Goal: Transaction & Acquisition: Purchase product/service

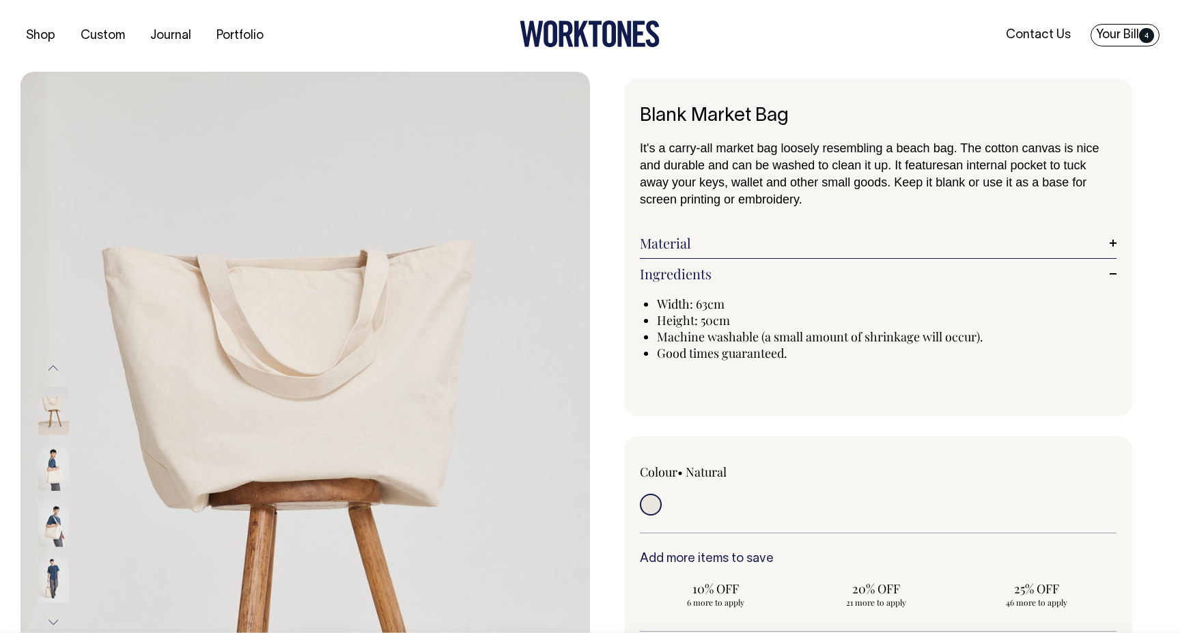
click at [1140, 29] on link "Your Bill 4" at bounding box center [1124, 35] width 69 height 23
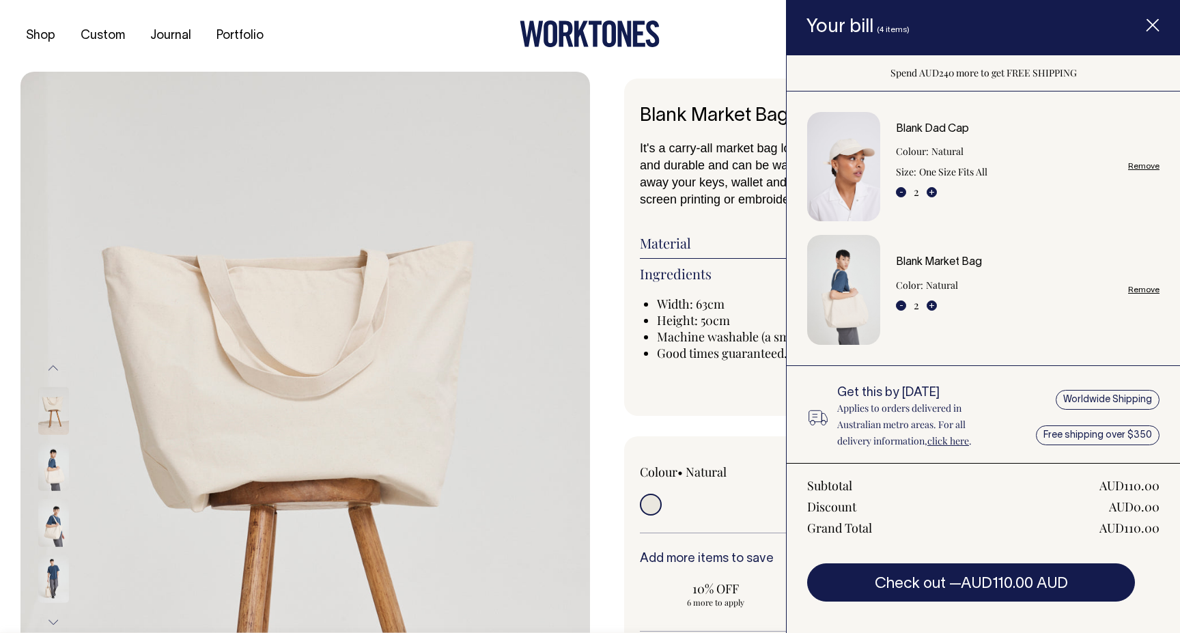
click at [848, 152] on img "Item added to your cart" at bounding box center [843, 167] width 73 height 110
click at [916, 126] on link "Blank Dad Cap" at bounding box center [932, 129] width 73 height 10
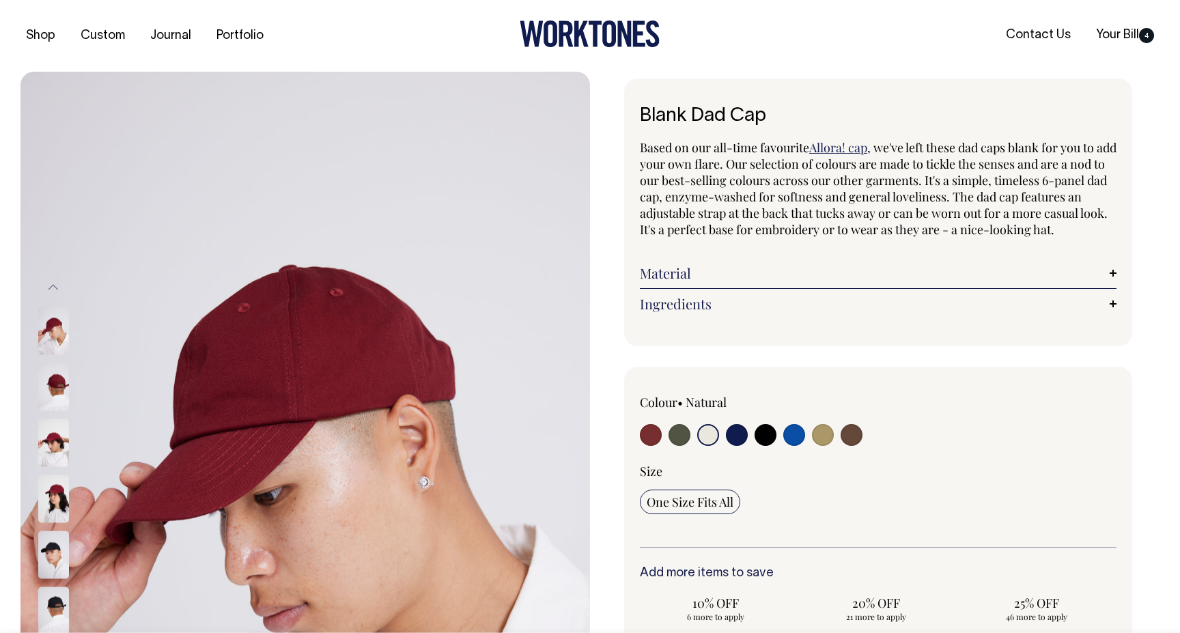
click at [702, 442] on input "radio" at bounding box center [708, 435] width 22 height 22
click at [707, 446] on input "radio" at bounding box center [708, 435] width 22 height 22
click at [705, 446] on input "radio" at bounding box center [708, 435] width 22 height 22
click at [711, 446] on input "radio" at bounding box center [708, 435] width 22 height 22
click at [707, 446] on input "radio" at bounding box center [708, 435] width 22 height 22
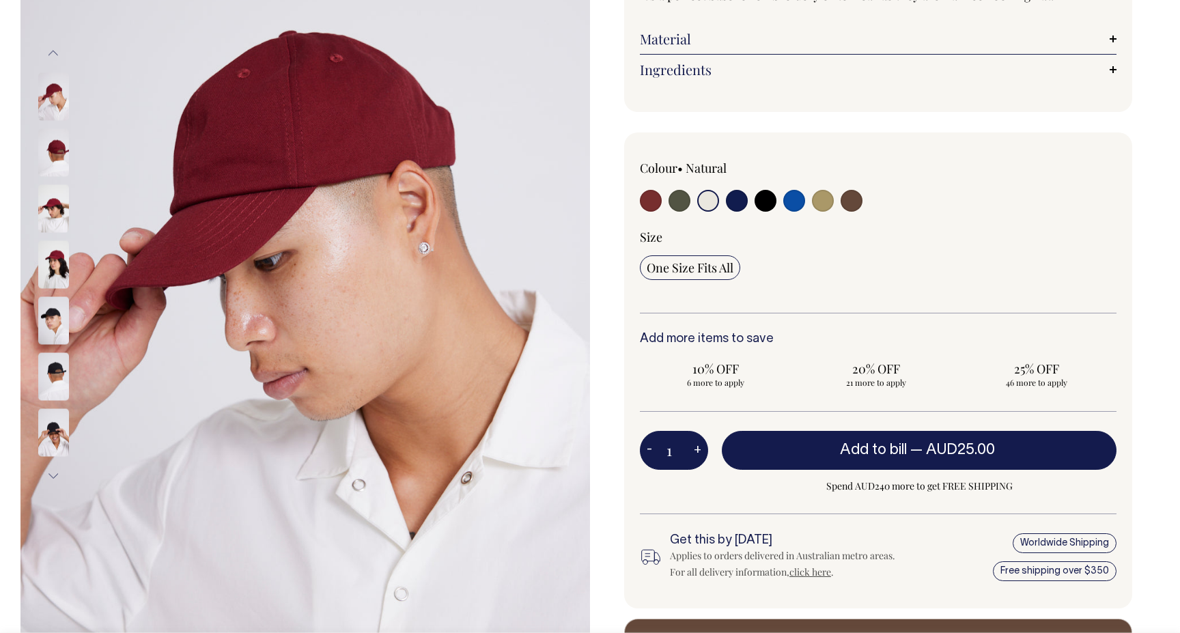
scroll to position [235, 0]
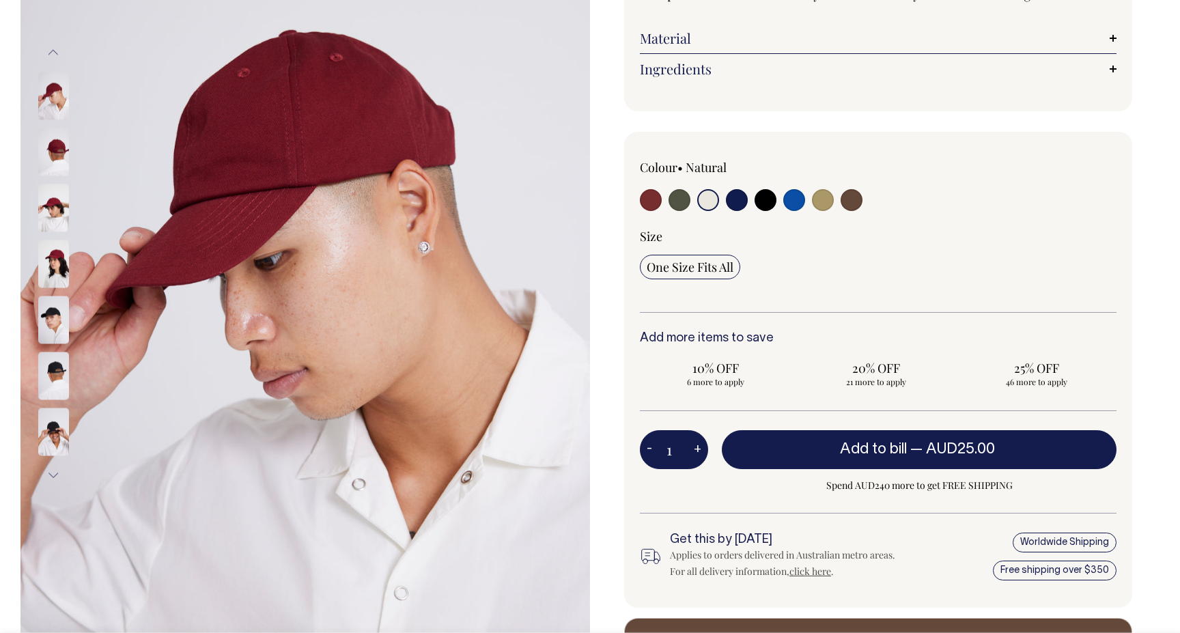
click at [680, 211] on input "radio" at bounding box center [679, 200] width 22 height 22
radio input "true"
select select "Olive"
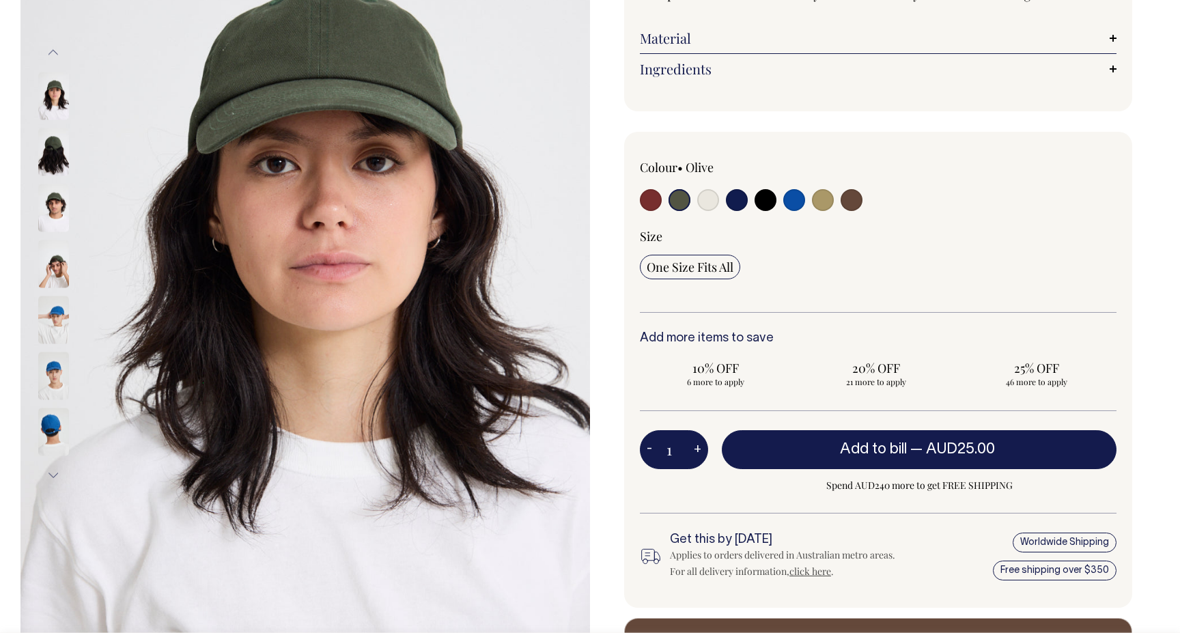
click at [712, 211] on input "radio" at bounding box center [708, 200] width 22 height 22
radio input "true"
select select "Natural"
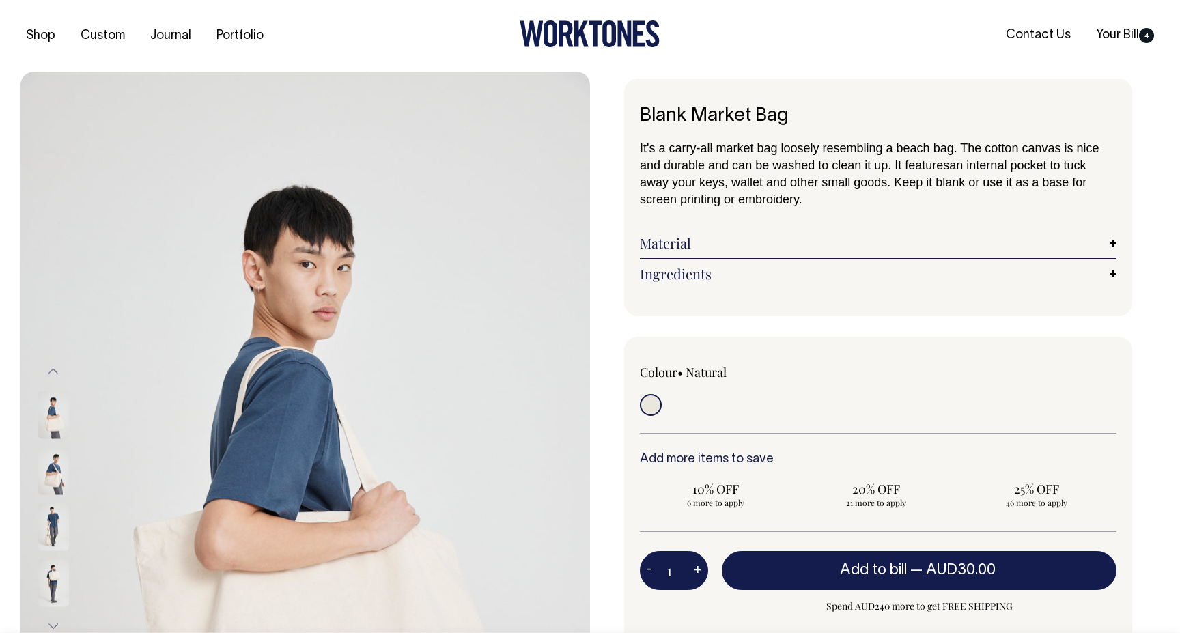
click at [673, 257] on div "Material Made from 12oz cotton canvas." at bounding box center [878, 243] width 477 height 31
click at [676, 245] on link "Material" at bounding box center [878, 243] width 477 height 16
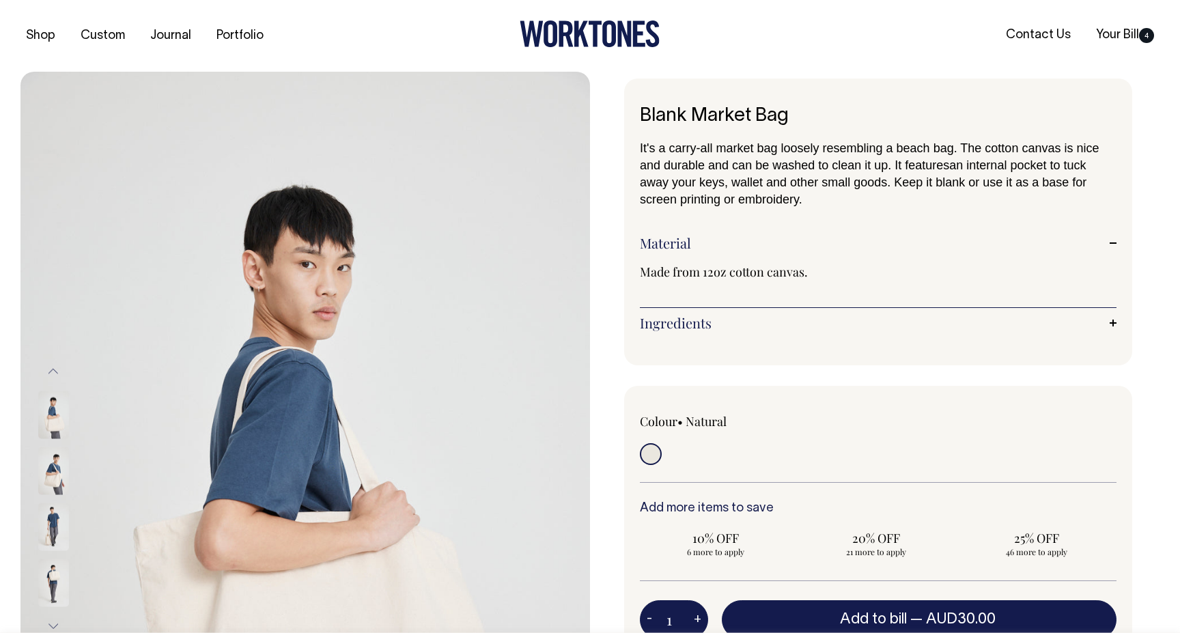
click at [690, 313] on div "Ingredients Width: 63cm Height: 50cm Machine washable (a small amount of shrink…" at bounding box center [878, 323] width 477 height 30
click at [694, 320] on link "Ingredients" at bounding box center [878, 323] width 477 height 16
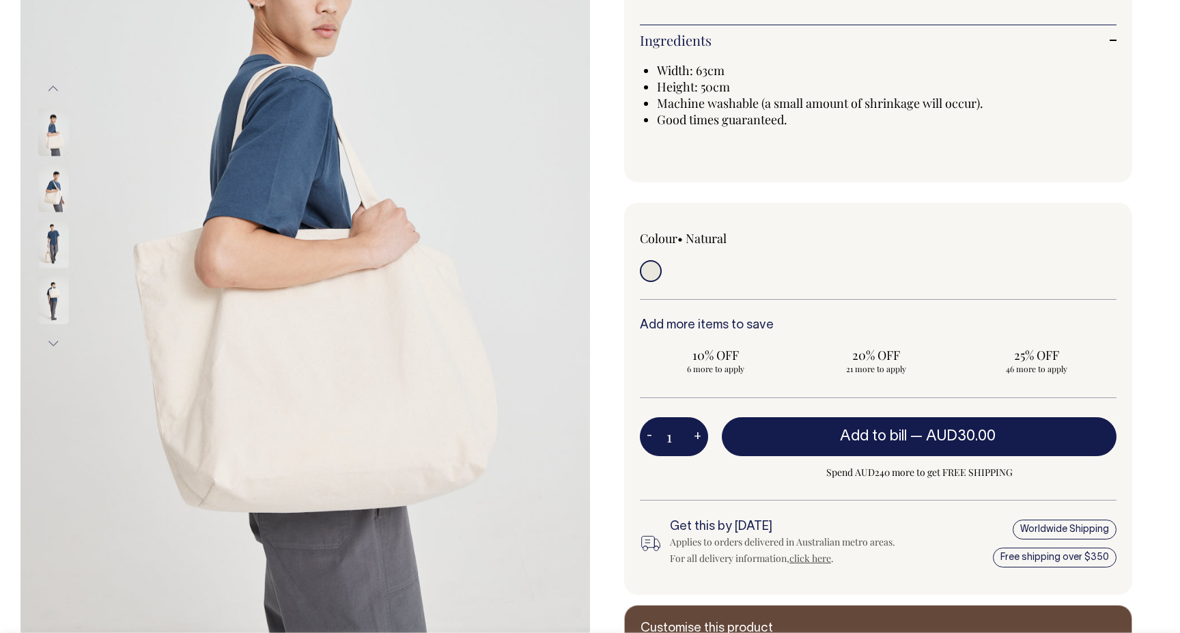
scroll to position [283, 0]
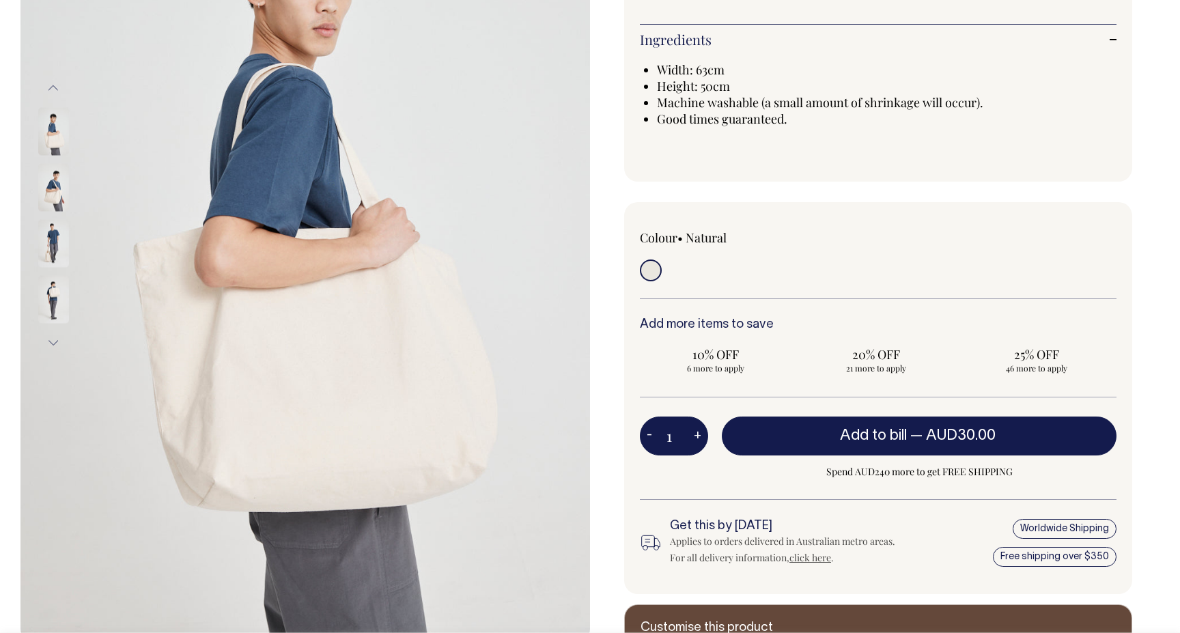
click at [48, 203] on img at bounding box center [53, 187] width 31 height 48
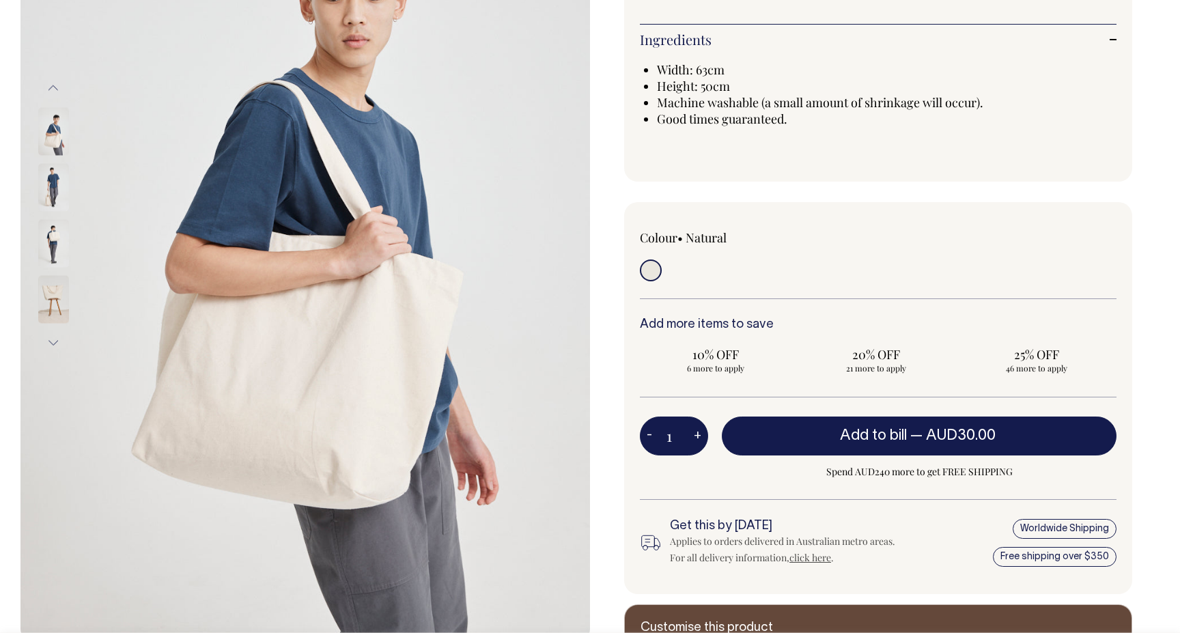
click at [53, 236] on img at bounding box center [53, 243] width 31 height 48
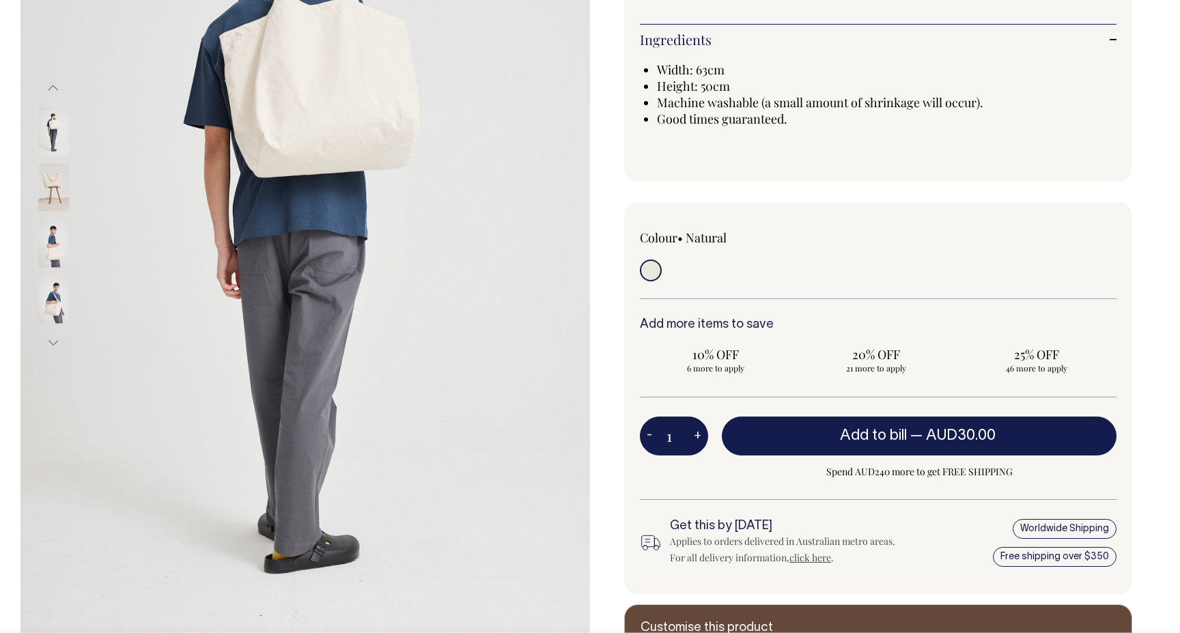
click at [50, 182] on img at bounding box center [53, 187] width 31 height 48
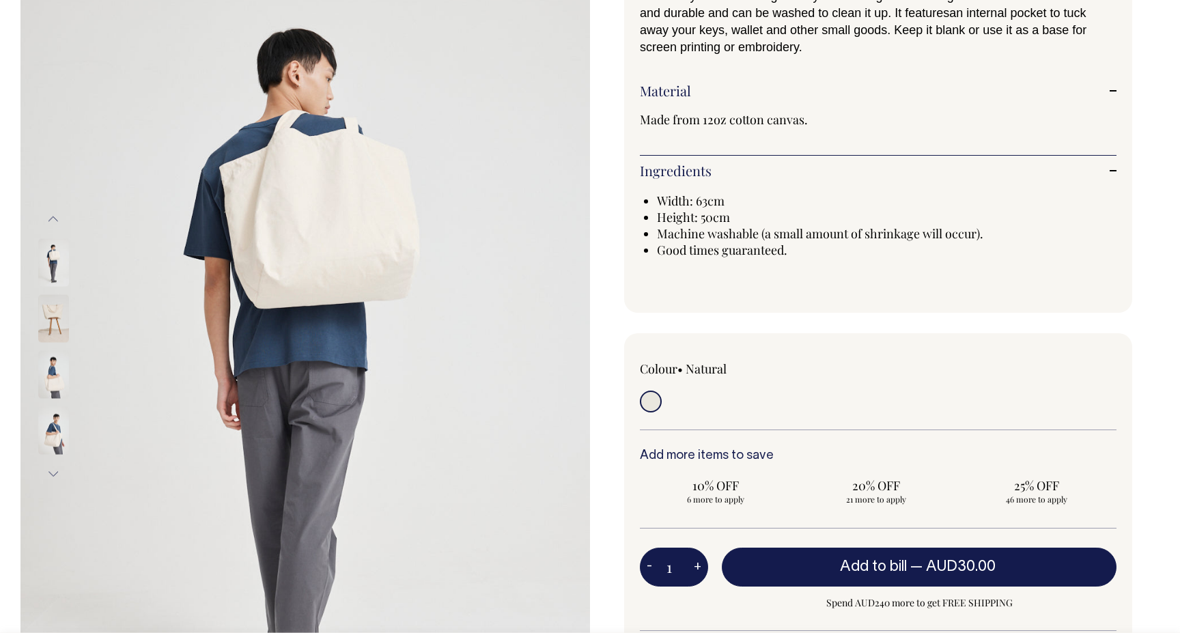
scroll to position [152, 0]
click at [46, 367] on img at bounding box center [53, 374] width 31 height 48
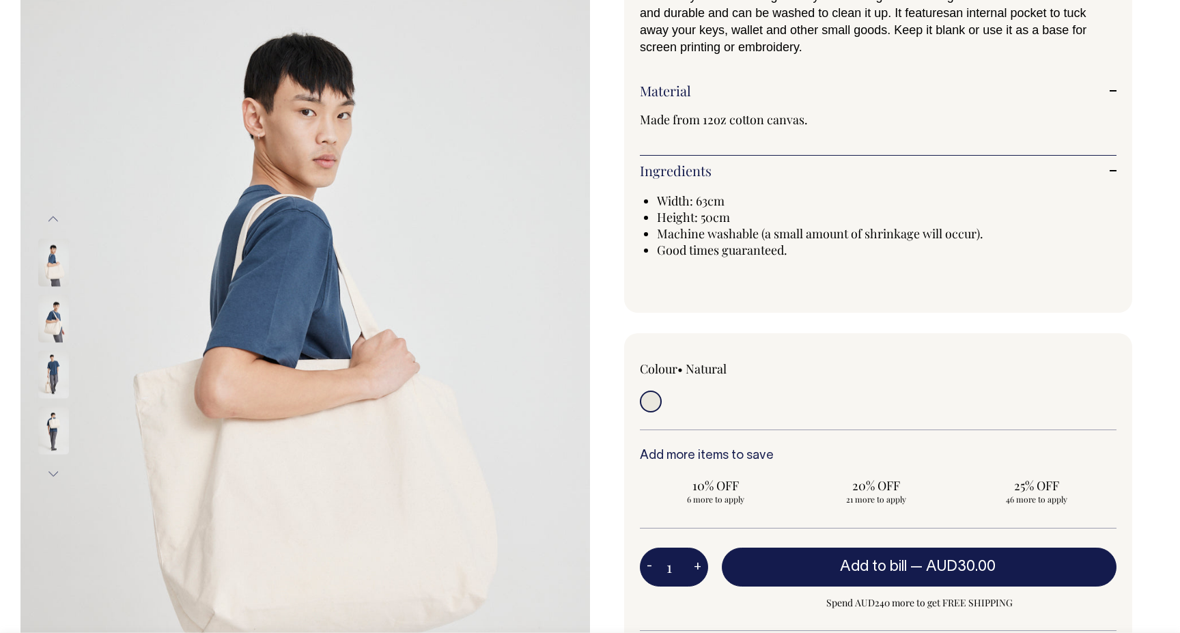
click at [56, 437] on img at bounding box center [53, 430] width 31 height 48
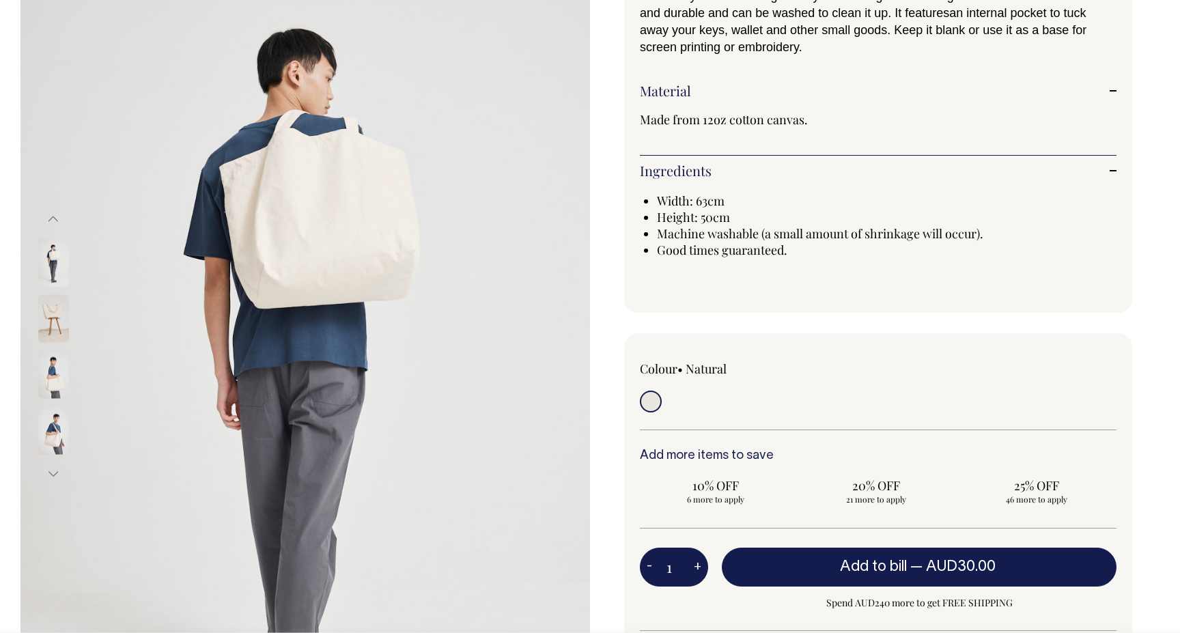
click at [56, 437] on img at bounding box center [53, 430] width 31 height 48
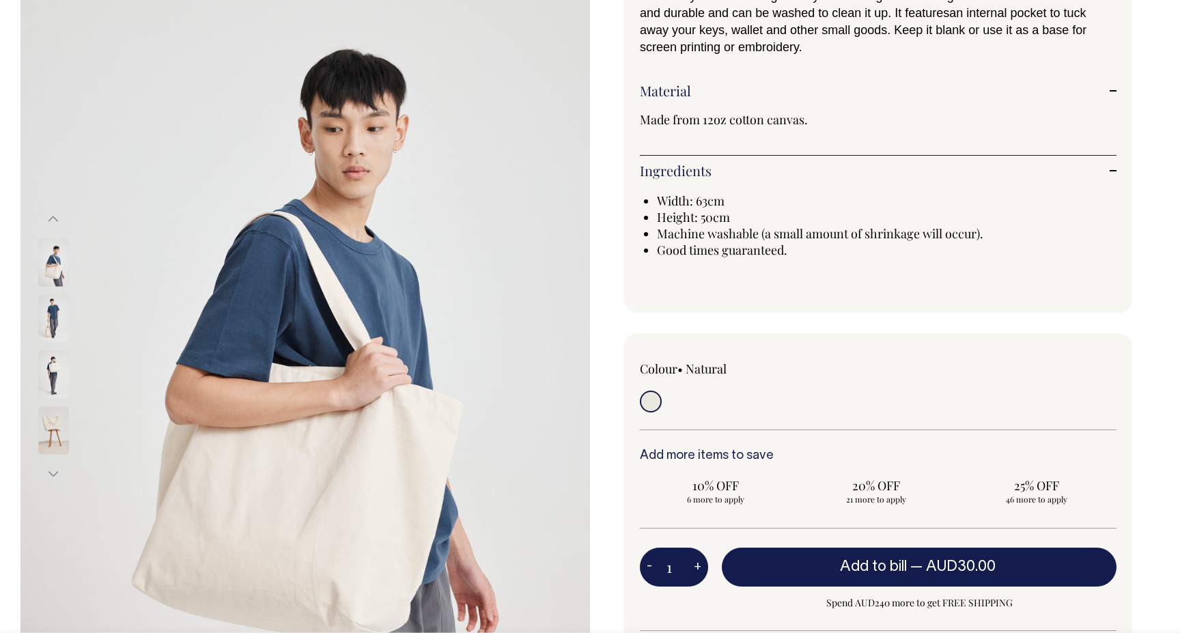
click at [53, 377] on img at bounding box center [53, 374] width 31 height 48
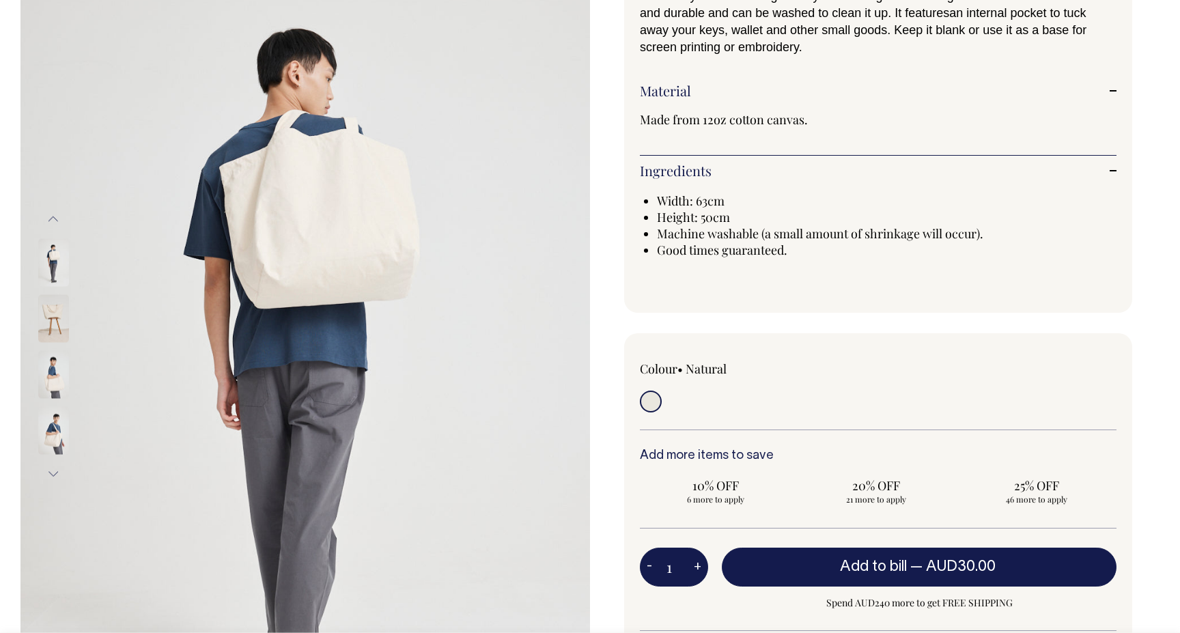
click at [51, 328] on img at bounding box center [53, 318] width 31 height 48
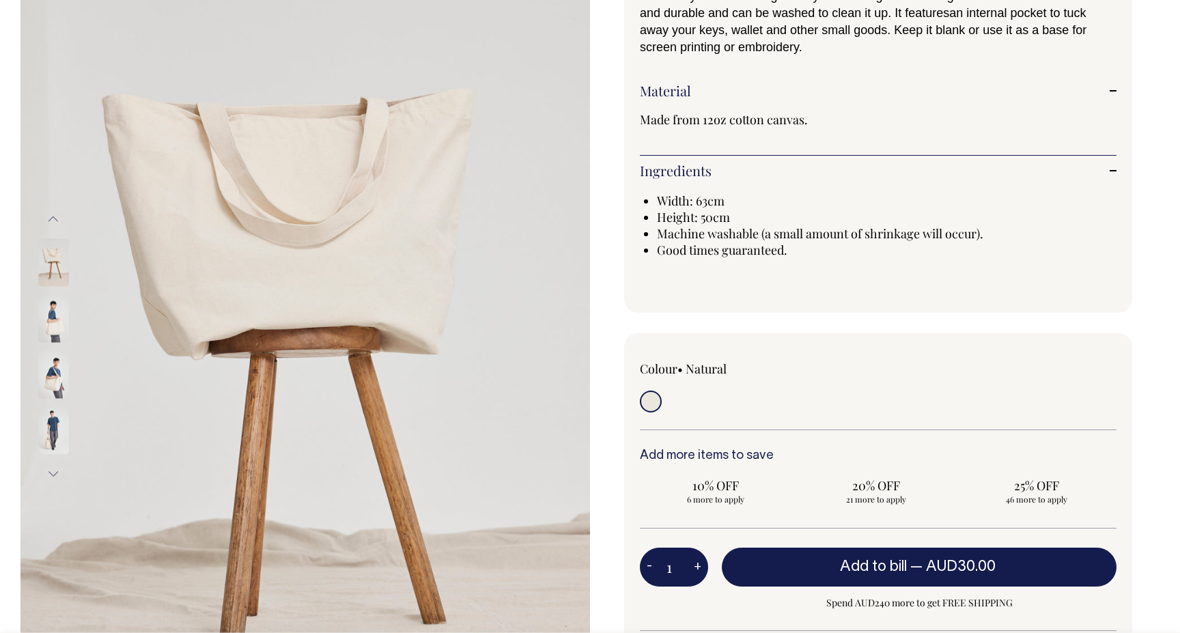
click at [54, 320] on img at bounding box center [53, 318] width 31 height 48
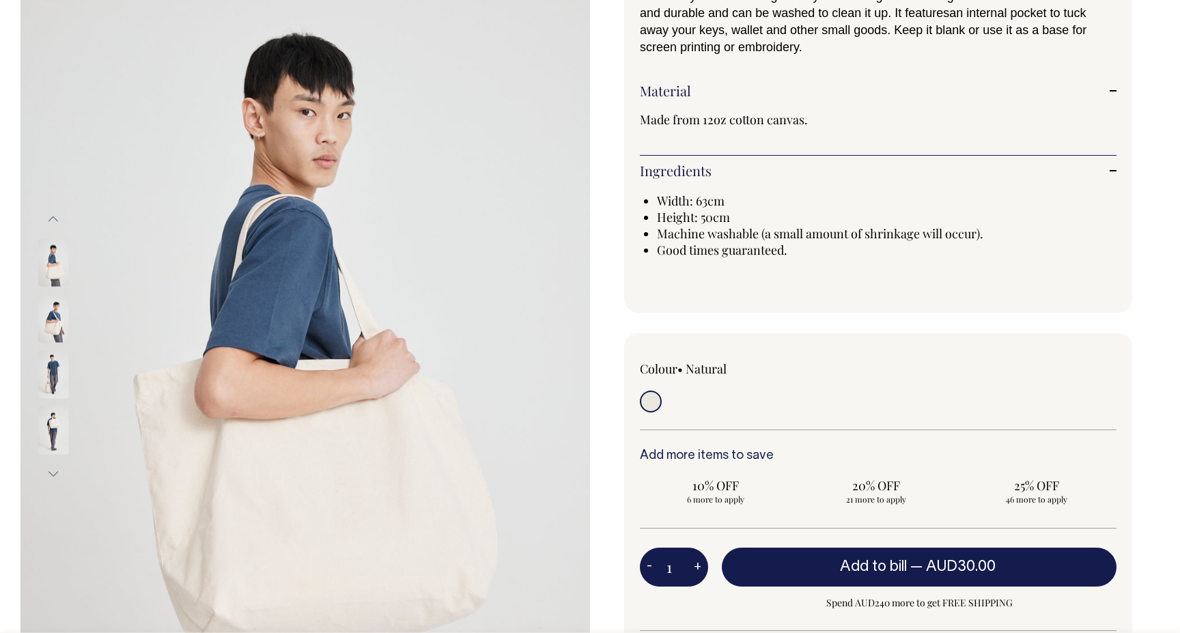
click at [59, 381] on img at bounding box center [53, 374] width 31 height 48
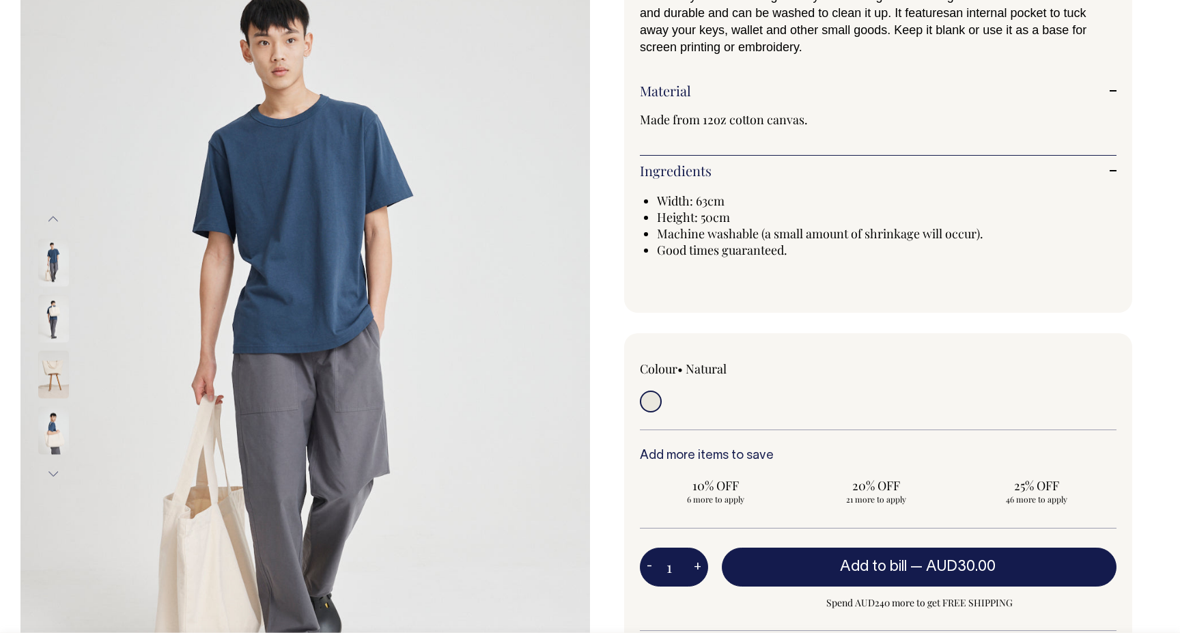
click at [57, 374] on img at bounding box center [53, 374] width 31 height 48
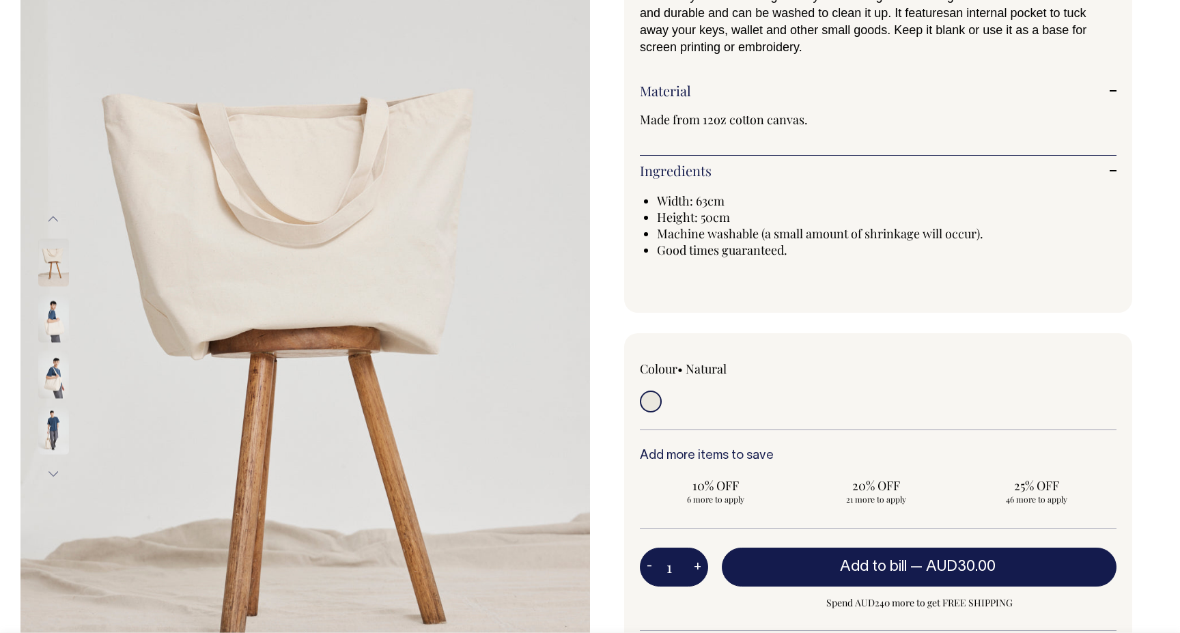
click at [57, 374] on img at bounding box center [53, 374] width 31 height 48
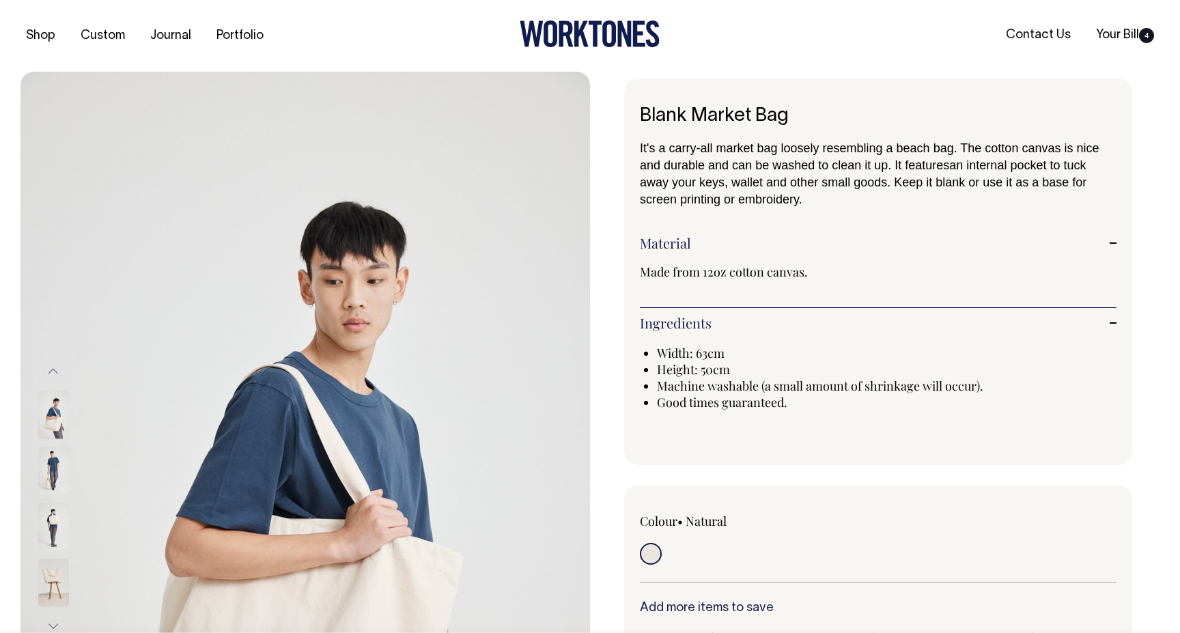
scroll to position [0, 0]
